Goal: Transaction & Acquisition: Purchase product/service

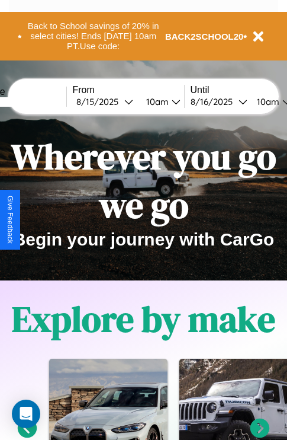
click at [40, 101] on input "text" at bounding box center [21, 101] width 89 height 9
type input "******"
click at [118, 101] on div "8 / 15 / 2025" at bounding box center [100, 101] width 48 height 11
select select "*"
select select "****"
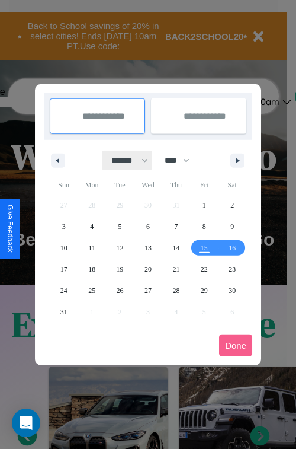
click at [124, 160] on select "******* ******** ***** ***** *** **** **** ****** ********* ******* ******** **…" at bounding box center [128, 160] width 50 height 20
select select "*"
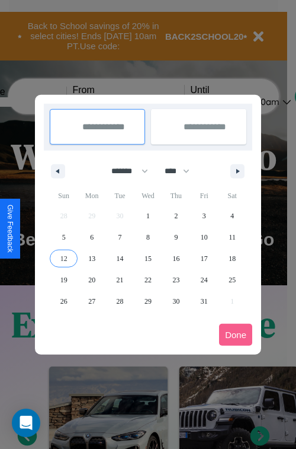
click at [63, 258] on span "12" at bounding box center [63, 258] width 7 height 21
type input "**********"
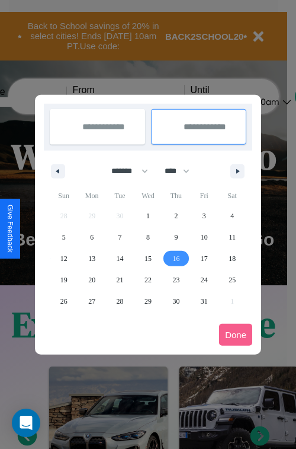
click at [176, 258] on span "16" at bounding box center [175, 258] width 7 height 21
type input "**********"
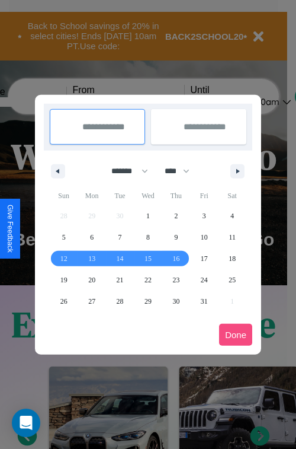
click at [236, 334] on button "Done" at bounding box center [235, 335] width 33 height 22
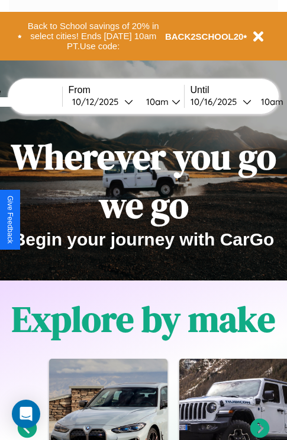
click at [283, 101] on div "10am" at bounding box center [270, 101] width 31 height 11
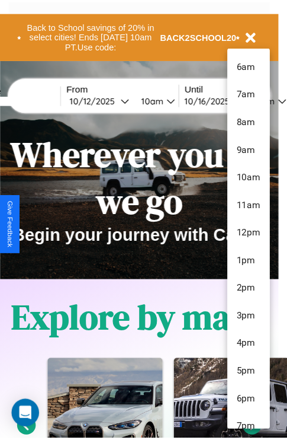
scroll to position [125, 0]
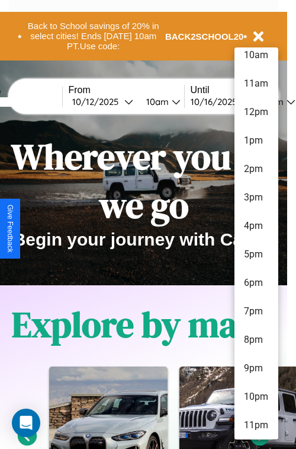
click at [256, 425] on li "11pm" at bounding box center [257, 425] width 44 height 28
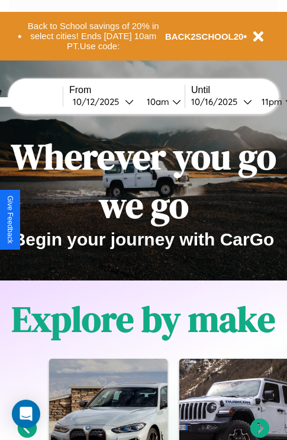
scroll to position [0, 47]
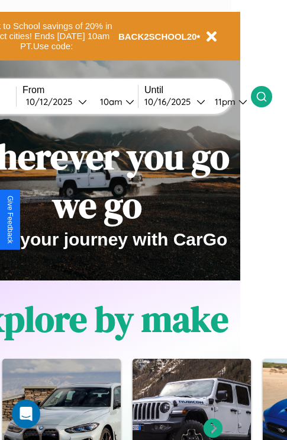
click at [268, 96] on icon at bounding box center [262, 97] width 12 height 12
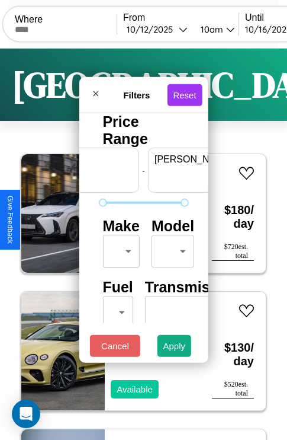
scroll to position [0, 73]
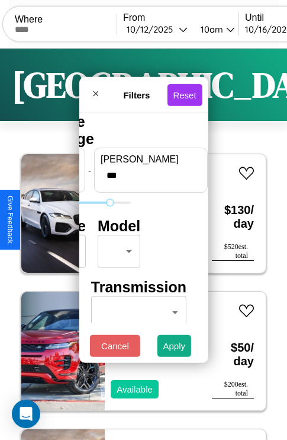
type input "***"
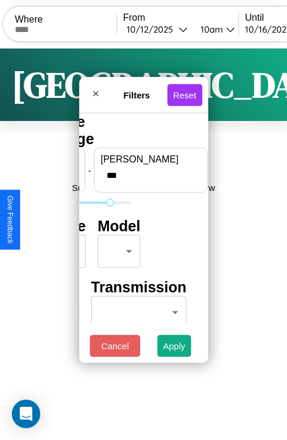
scroll to position [0, 0]
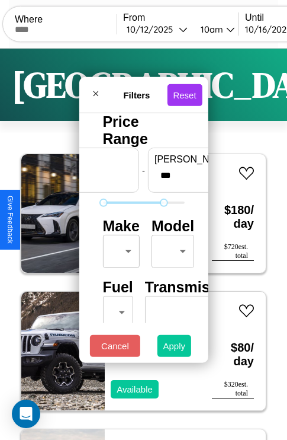
type input "*"
click at [175, 348] on button "Apply" at bounding box center [175, 346] width 34 height 22
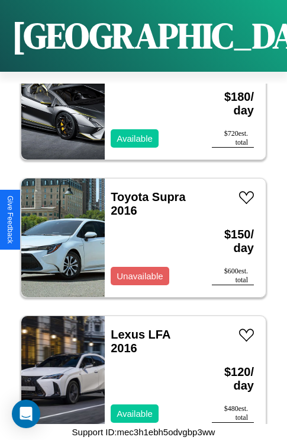
scroll to position [1694, 0]
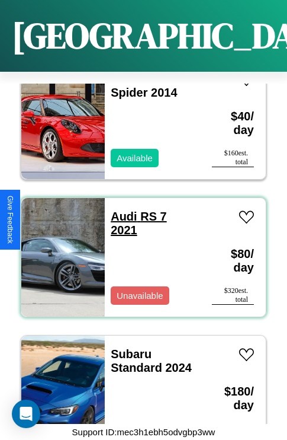
click at [120, 210] on link "Audi RS 7 2021" at bounding box center [139, 223] width 56 height 27
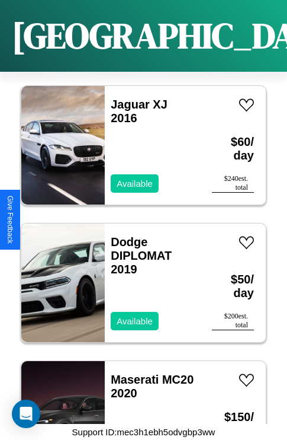
scroll to position [9254, 0]
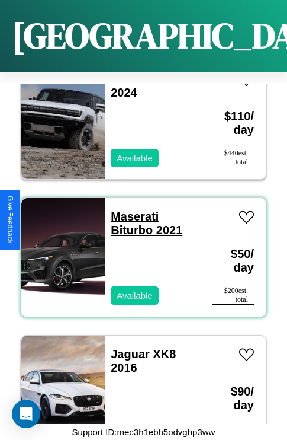
click at [131, 210] on link "Maserati Biturbo 2021" at bounding box center [147, 223] width 72 height 27
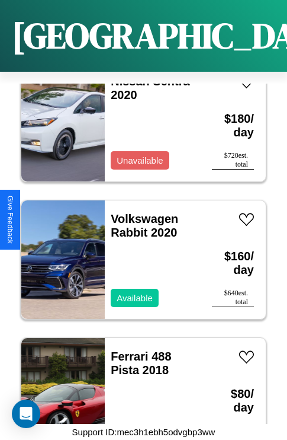
scroll to position [5955, 0]
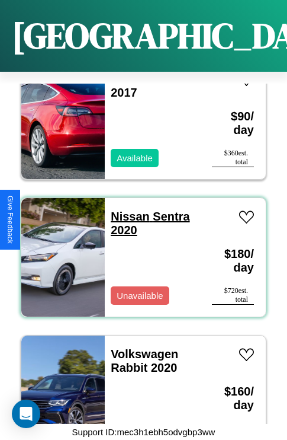
click at [127, 210] on link "Nissan Sentra 2020" at bounding box center [150, 223] width 79 height 27
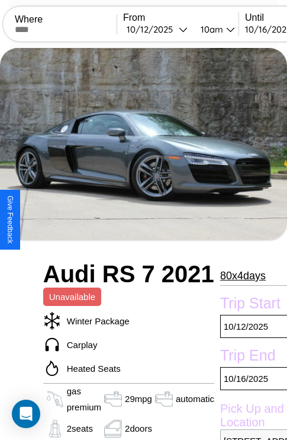
scroll to position [67, 0]
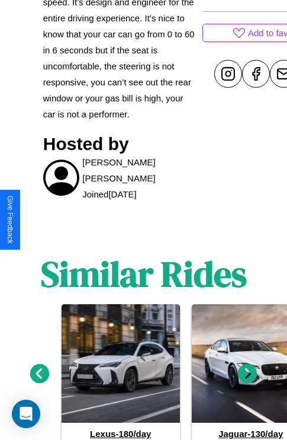
scroll to position [608, 0]
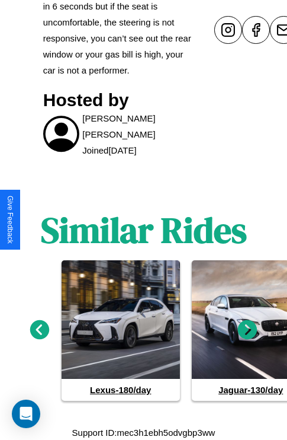
click at [248, 329] on icon at bounding box center [248, 329] width 20 height 20
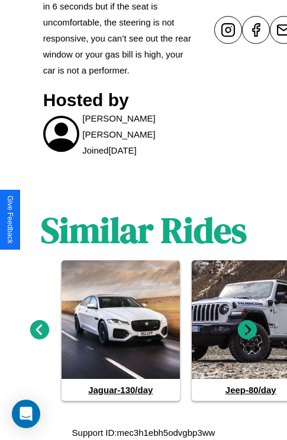
click at [248, 329] on icon at bounding box center [248, 329] width 20 height 20
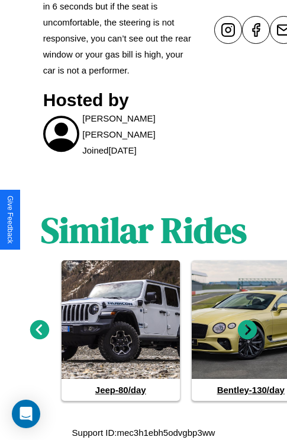
click at [248, 329] on icon at bounding box center [248, 329] width 20 height 20
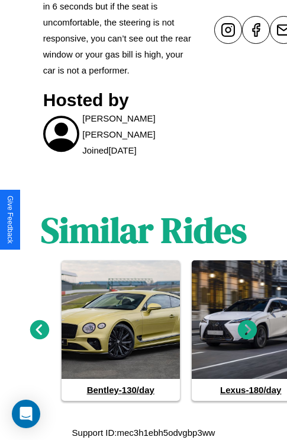
click at [248, 329] on icon at bounding box center [248, 329] width 20 height 20
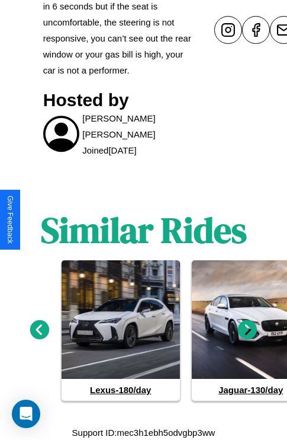
scroll to position [310, 40]
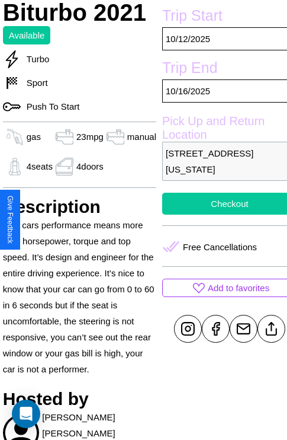
click at [220, 214] on button "Checkout" at bounding box center [229, 204] width 135 height 22
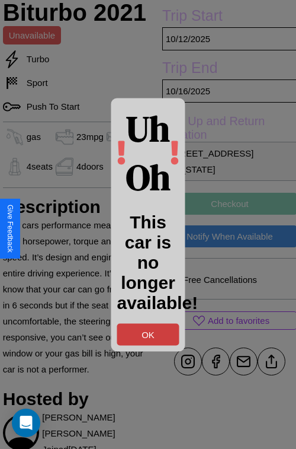
click at [148, 334] on button "OK" at bounding box center [148, 334] width 62 height 22
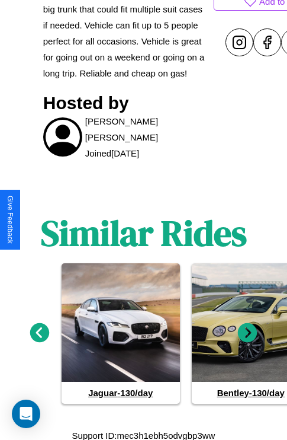
scroll to position [633, 0]
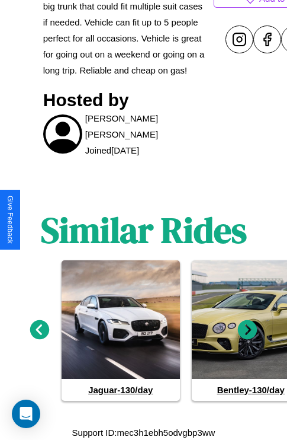
click at [39, 329] on icon at bounding box center [40, 330] width 20 height 20
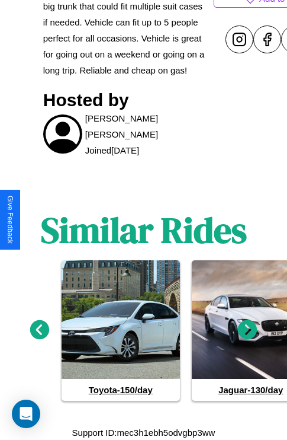
click at [248, 329] on icon at bounding box center [248, 330] width 20 height 20
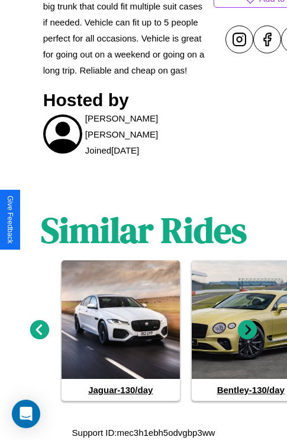
click at [248, 329] on icon at bounding box center [248, 330] width 20 height 20
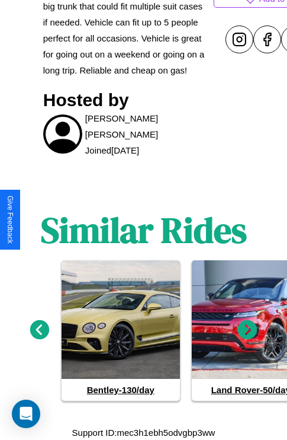
click at [248, 329] on icon at bounding box center [248, 330] width 20 height 20
